Goal: Complete application form: Complete application form

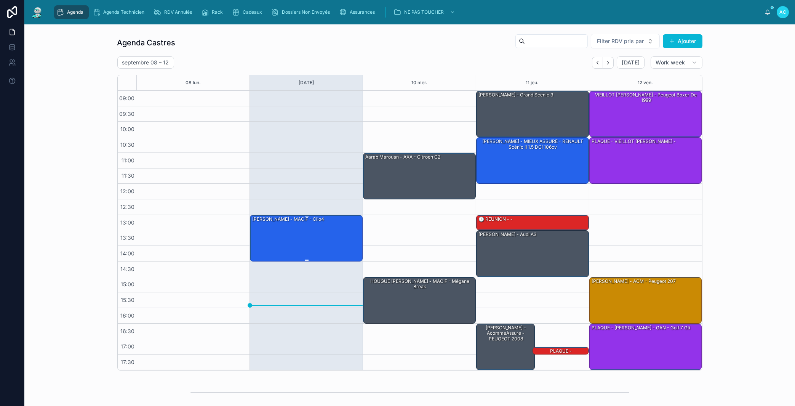
click at [343, 240] on div "[PERSON_NAME] - MACIF - Clio4" at bounding box center [306, 237] width 110 height 45
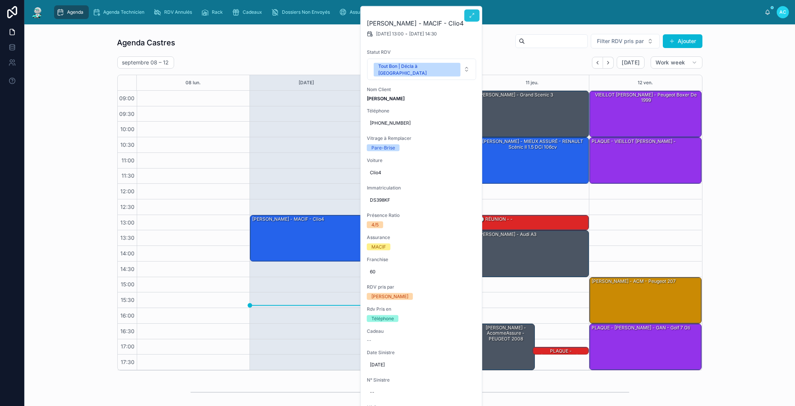
click at [467, 15] on button at bounding box center [471, 16] width 15 height 12
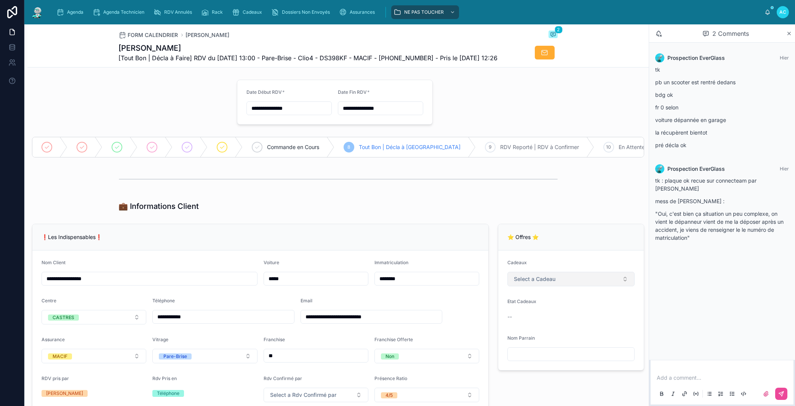
click at [583, 286] on button "Select a Cadeau" at bounding box center [570, 279] width 127 height 14
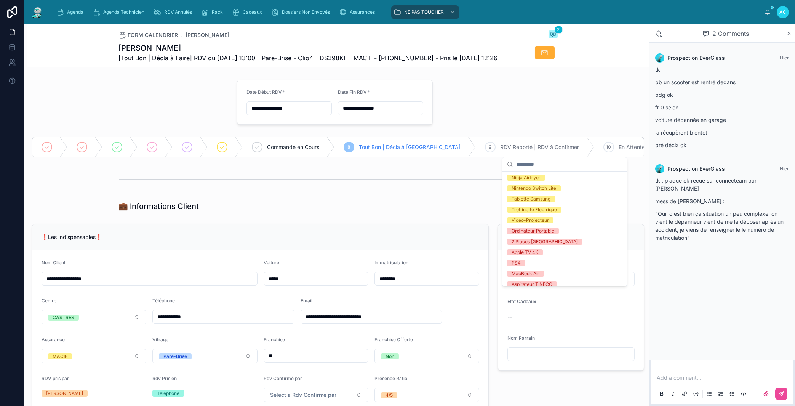
scroll to position [86, 0]
click at [535, 209] on div "Trottinette Electrique" at bounding box center [534, 209] width 45 height 6
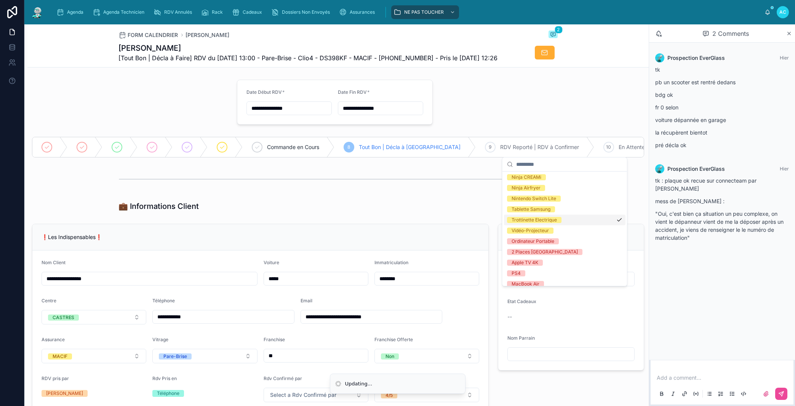
scroll to position [0, 0]
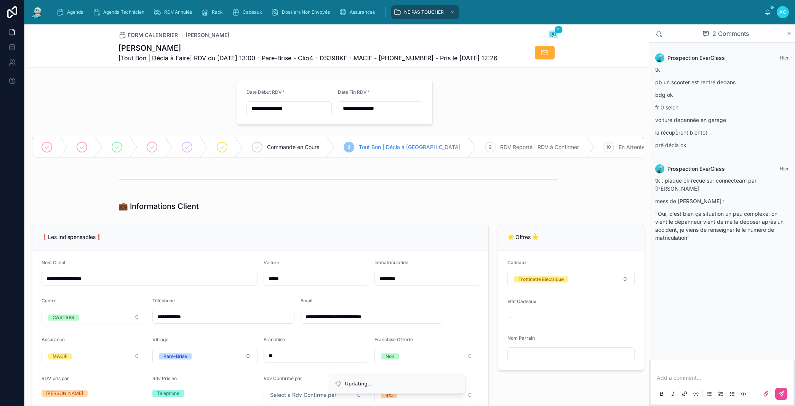
click at [455, 192] on div at bounding box center [337, 178] width 621 height 25
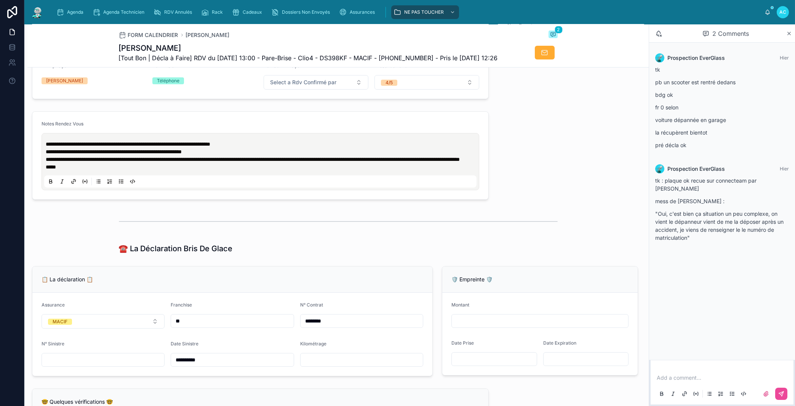
scroll to position [304, 0]
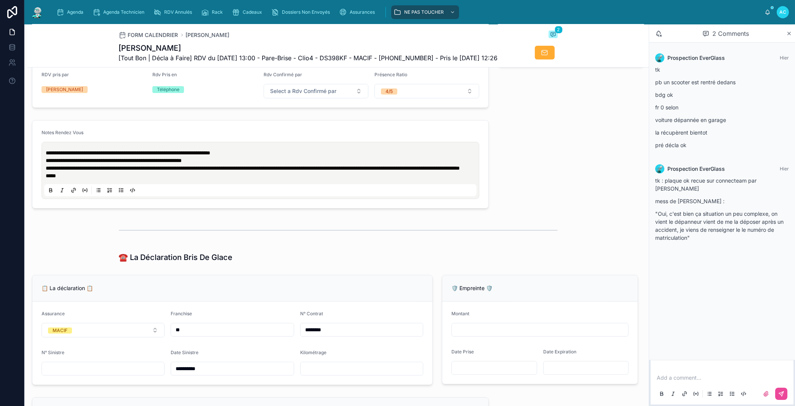
click at [46, 155] on span "**********" at bounding box center [128, 152] width 165 height 5
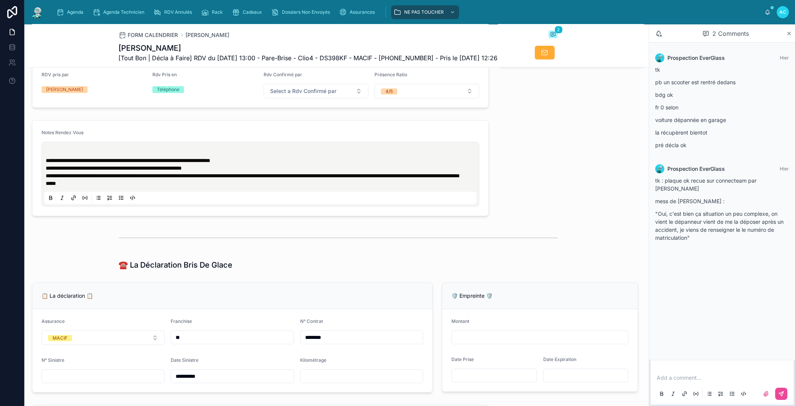
click at [58, 157] on p at bounding box center [262, 153] width 432 height 8
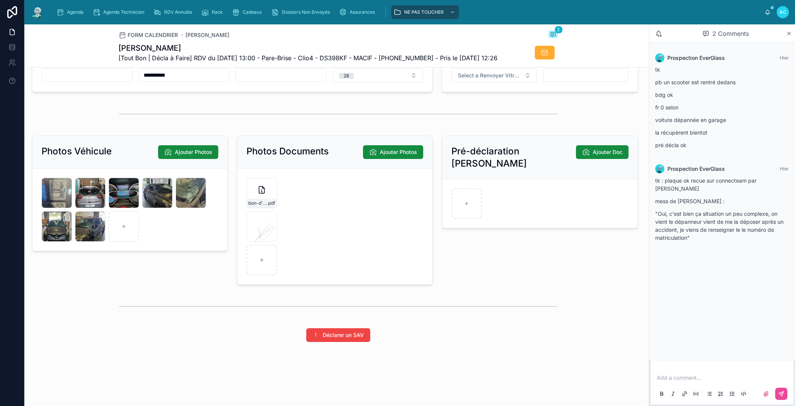
scroll to position [1037, 0]
click at [128, 230] on div at bounding box center [124, 226] width 30 height 30
click at [128, 194] on div "20250909_143359 .jpg" at bounding box center [124, 193] width 30 height 30
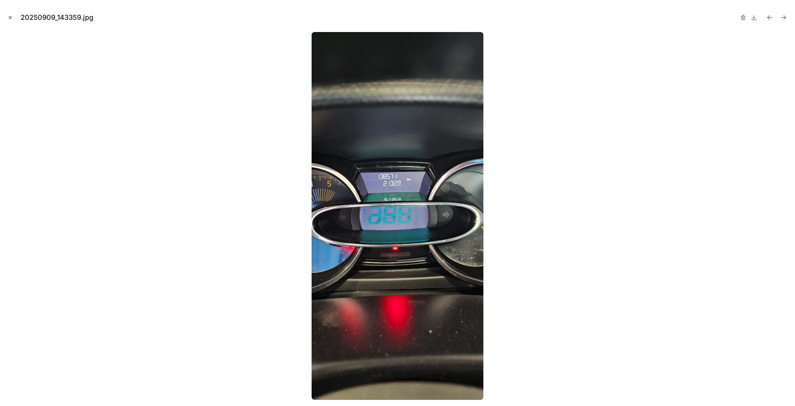
click at [11, 18] on icon "Close modal" at bounding box center [10, 17] width 5 height 5
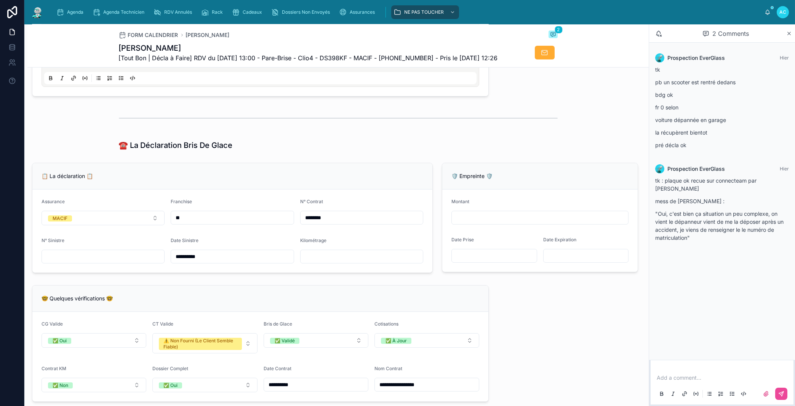
scroll to position [429, 0]
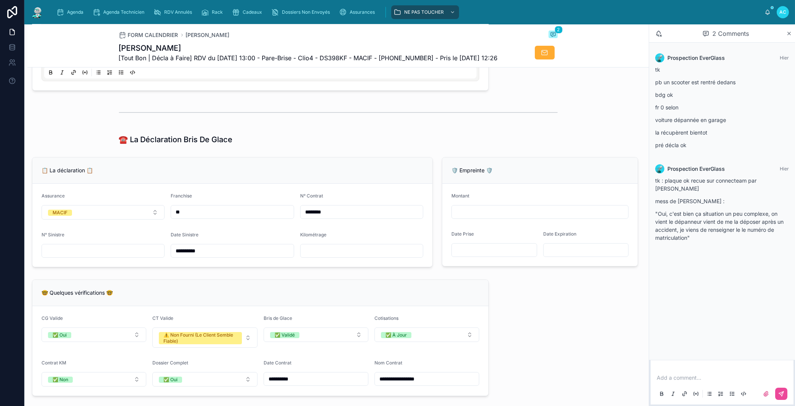
click at [312, 256] on input "text" at bounding box center [362, 250] width 122 height 11
type input "******"
click at [328, 306] on div "🤓 Quelques vérifications 🤓" at bounding box center [260, 293] width 456 height 26
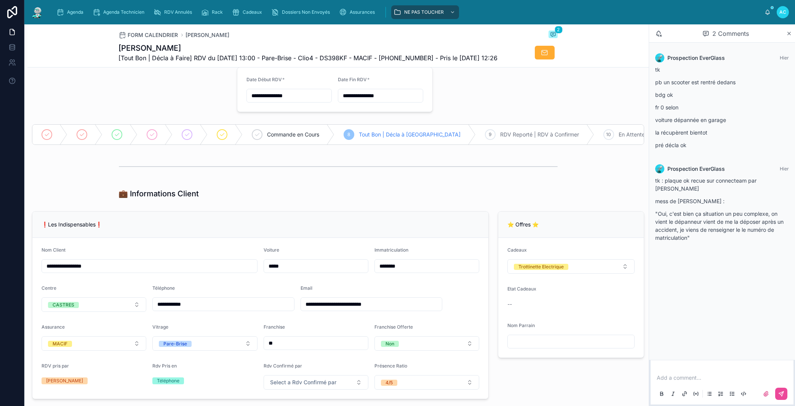
scroll to position [0, 0]
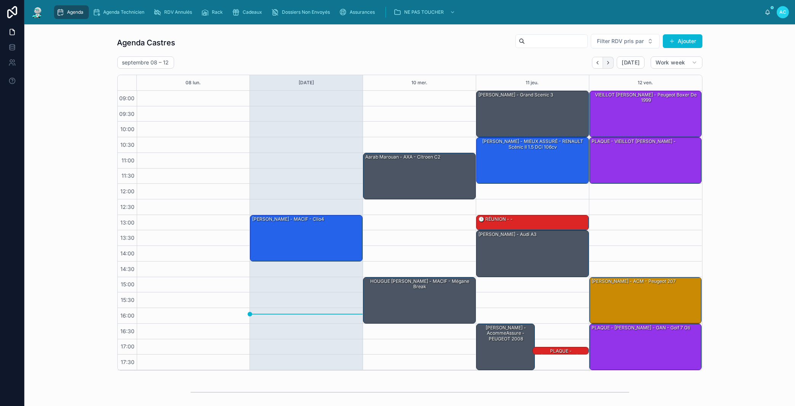
click at [605, 63] on icon "Next" at bounding box center [608, 63] width 6 height 6
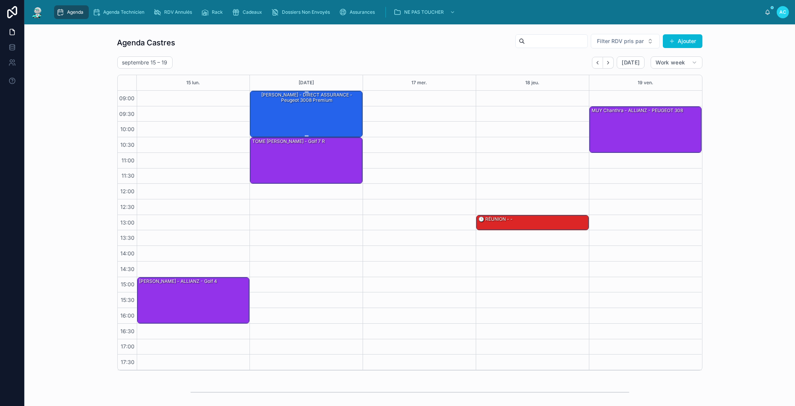
click at [308, 120] on div "[PERSON_NAME] - DIRECT ASSURANCE - Peugeot 3008 premium" at bounding box center [306, 113] width 110 height 45
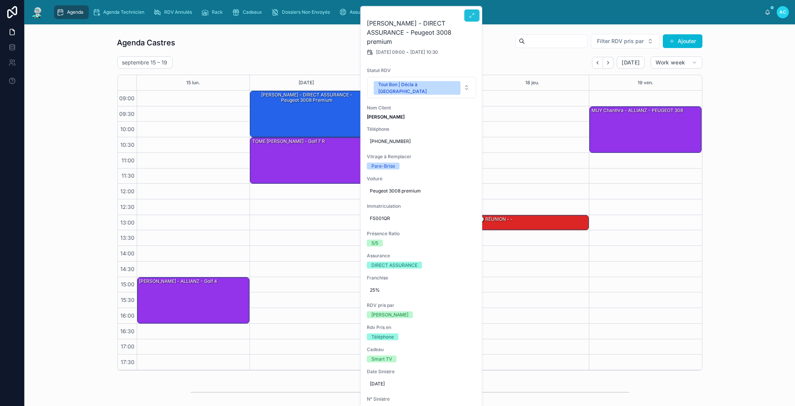
click at [472, 14] on icon at bounding box center [472, 16] width 6 height 6
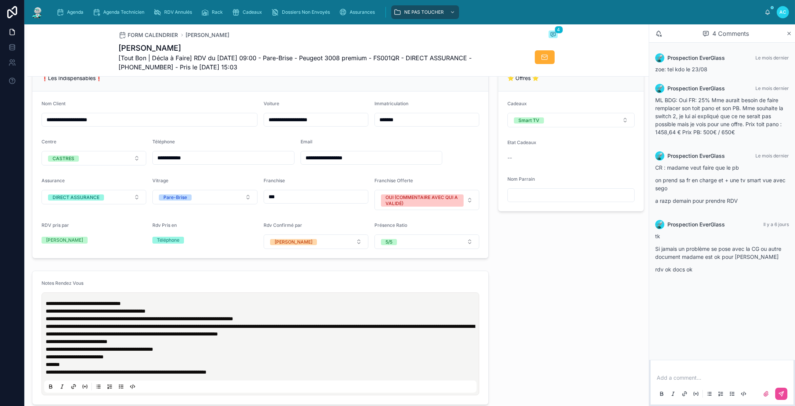
scroll to position [217, 0]
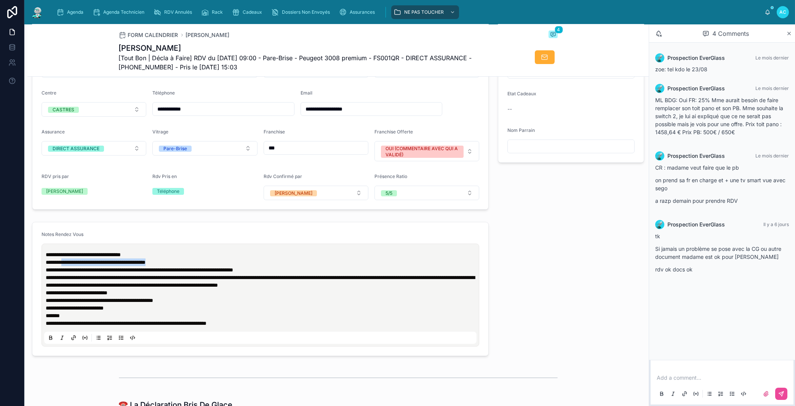
drag, startPoint x: 160, startPoint y: 267, endPoint x: 66, endPoint y: 270, distance: 93.7
click at [66, 266] on p "**********" at bounding box center [262, 258] width 432 height 15
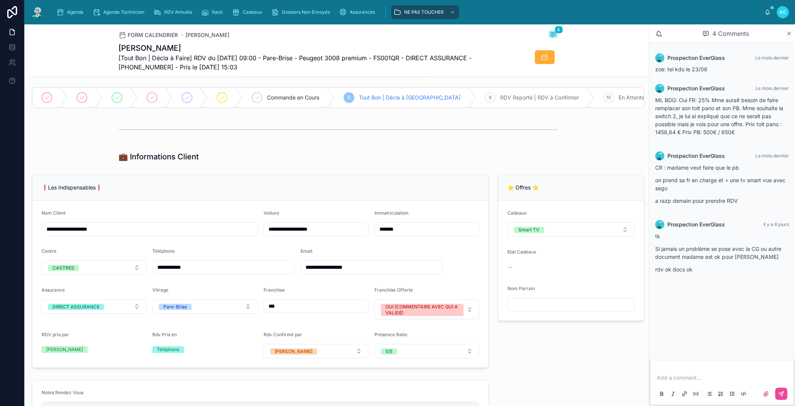
scroll to position [0, 0]
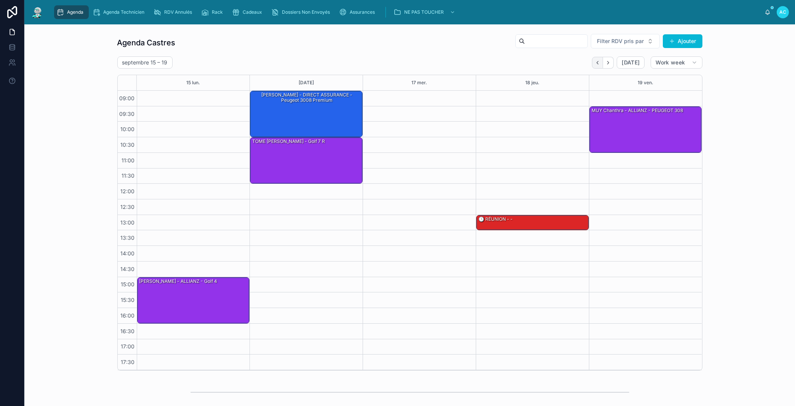
click at [595, 62] on icon "Back" at bounding box center [598, 63] width 6 height 6
click at [595, 61] on icon "Back" at bounding box center [598, 63] width 6 height 6
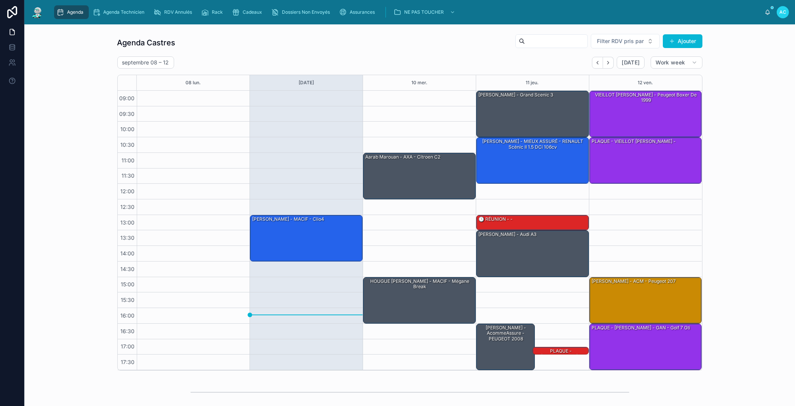
click at [595, 61] on icon "Back" at bounding box center [598, 63] width 6 height 6
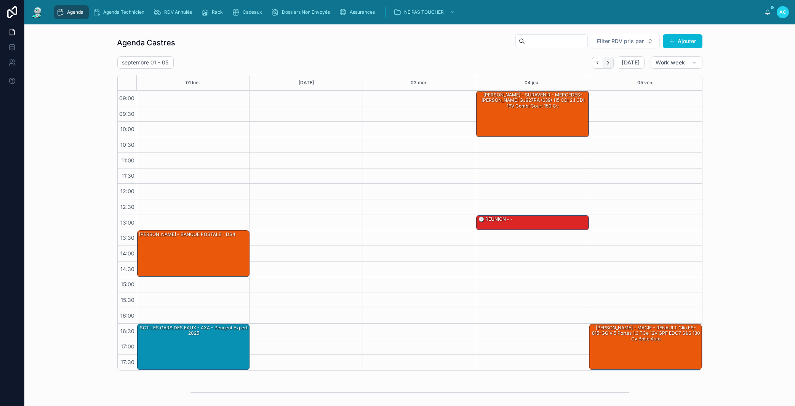
click at [603, 61] on button "Next" at bounding box center [608, 63] width 11 height 12
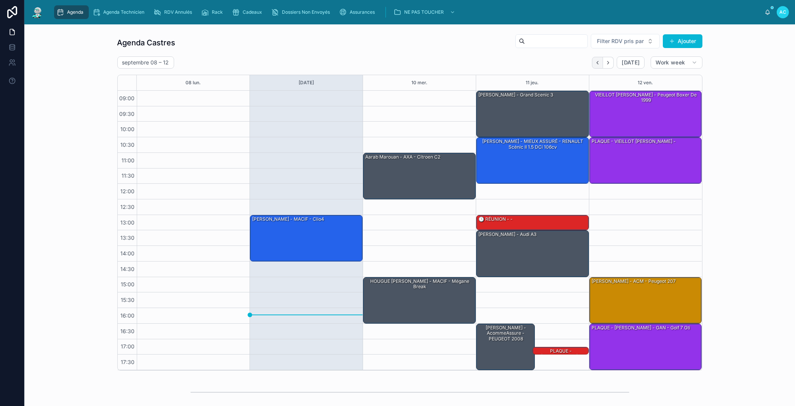
click at [597, 61] on icon "Back" at bounding box center [598, 63] width 6 height 6
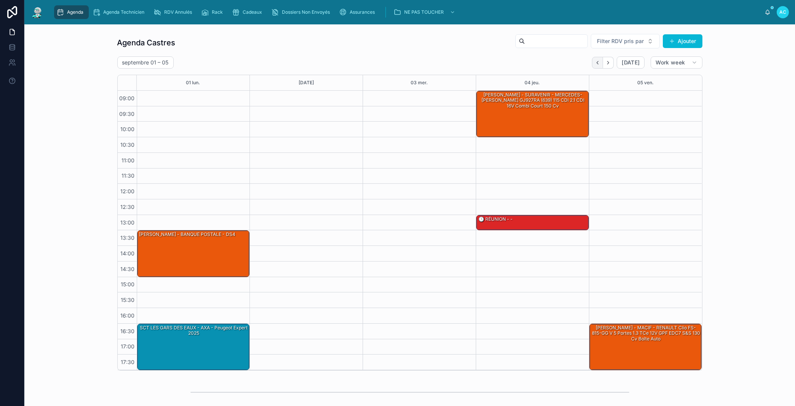
click at [595, 62] on icon "Back" at bounding box center [598, 63] width 6 height 6
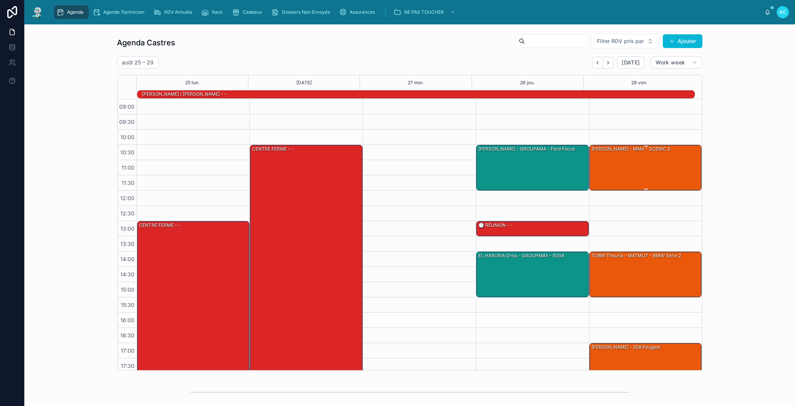
click at [621, 165] on div "[PERSON_NAME] - MMA - SCENIC 3" at bounding box center [646, 167] width 110 height 44
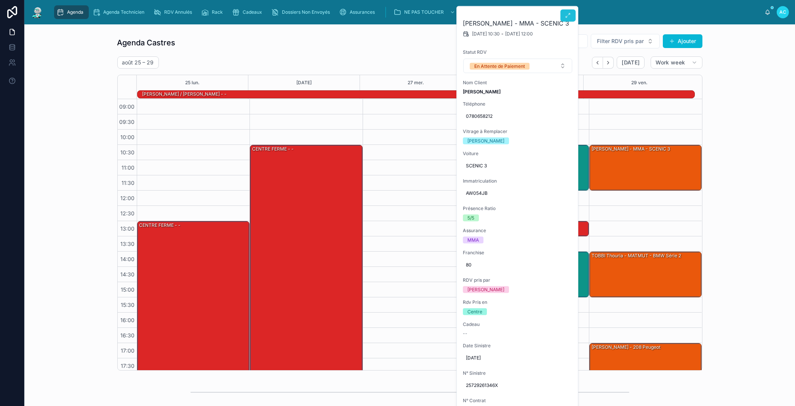
click at [568, 19] on button at bounding box center [567, 16] width 15 height 12
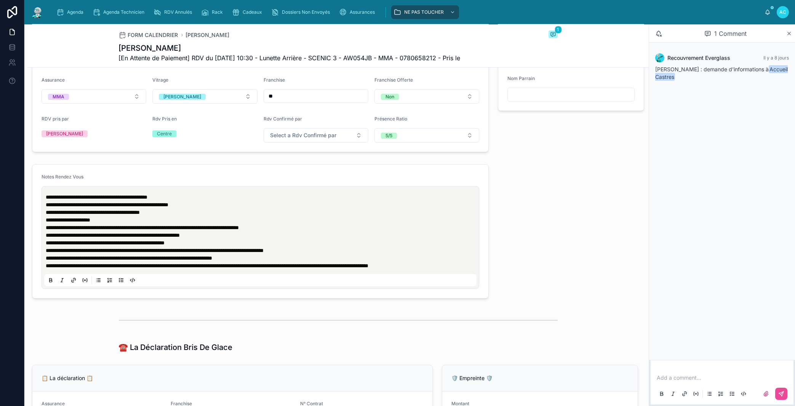
scroll to position [260, 0]
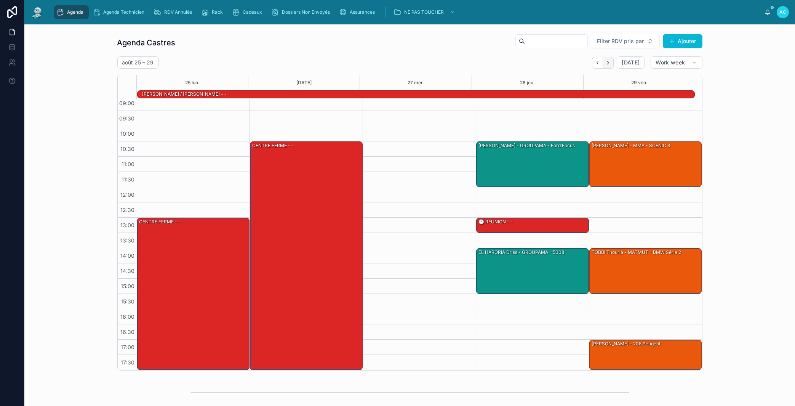
click at [603, 61] on button "Next" at bounding box center [608, 63] width 11 height 12
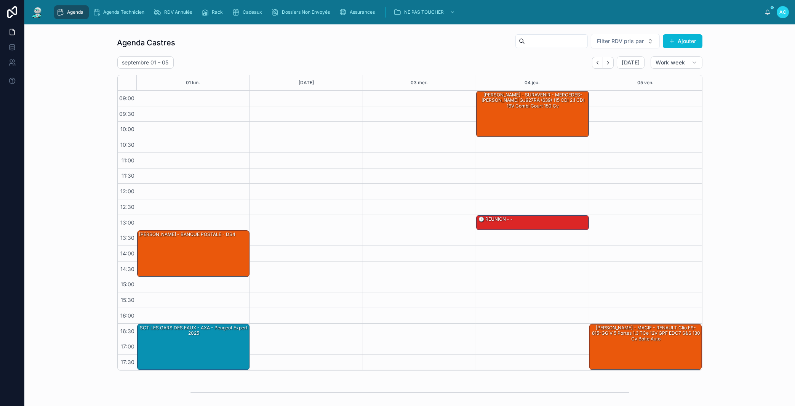
click at [603, 61] on button "Next" at bounding box center [608, 63] width 11 height 12
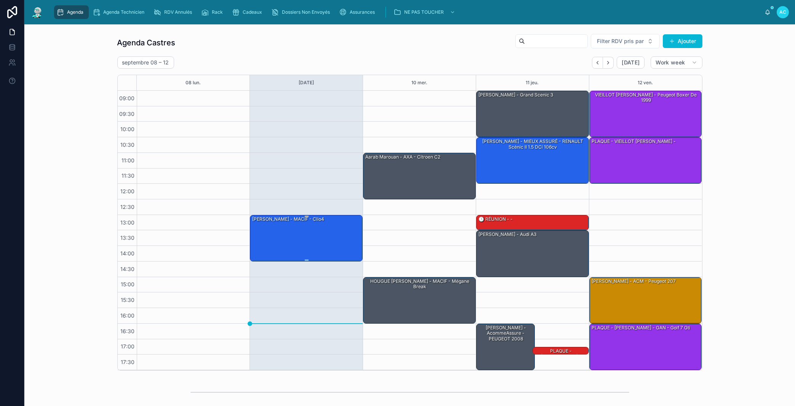
click at [294, 244] on div "[PERSON_NAME] - MACIF - Clio4" at bounding box center [306, 237] width 110 height 45
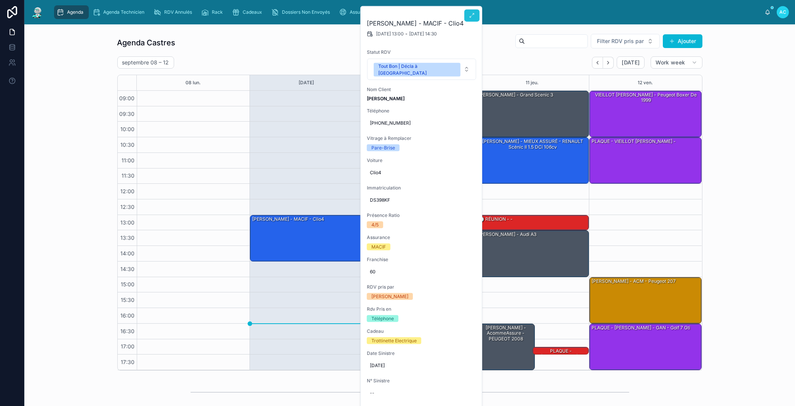
click at [472, 14] on icon at bounding box center [472, 16] width 6 height 6
